Goal: Check status: Check status

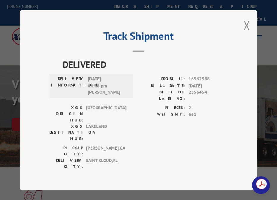
scroll to position [161, 0]
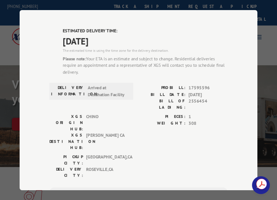
click at [198, 85] on span "17595596" at bounding box center [207, 88] width 39 height 7
click at [198, 98] on span "2556454" at bounding box center [207, 104] width 39 height 12
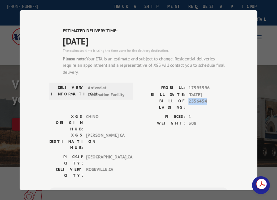
copy span "2556454"
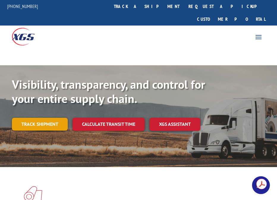
click at [32, 118] on link "Track shipment" at bounding box center [40, 124] width 56 height 12
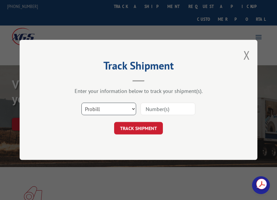
click at [121, 113] on select "Select category... Probill BOL PO" at bounding box center [108, 109] width 55 height 12
select select "bol"
click at [81, 103] on select "Select category... Probill BOL PO" at bounding box center [108, 109] width 55 height 12
click at [165, 108] on input at bounding box center [168, 109] width 55 height 12
paste input "2556454"
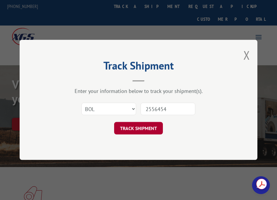
type input "2556454"
click at [143, 134] on button "TRACK SHIPMENT" at bounding box center [138, 128] width 49 height 12
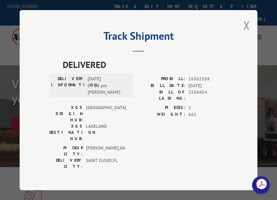
click at [143, 145] on div "PICKUP CITY: CALHOUN , GA DELIVERY CITY: SAINT CLOUD , FL" at bounding box center [138, 159] width 178 height 28
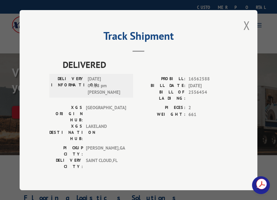
scroll to position [161, 0]
